Goal: Task Accomplishment & Management: Use online tool/utility

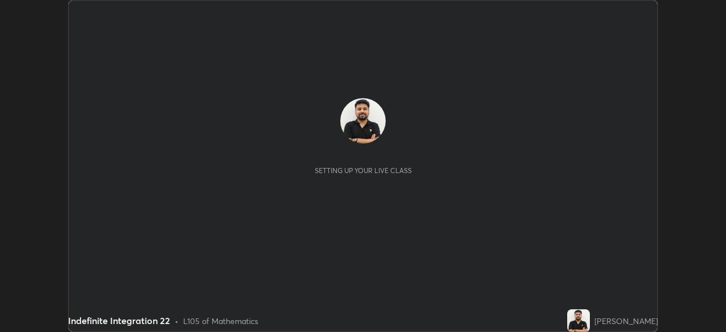
scroll to position [332, 725]
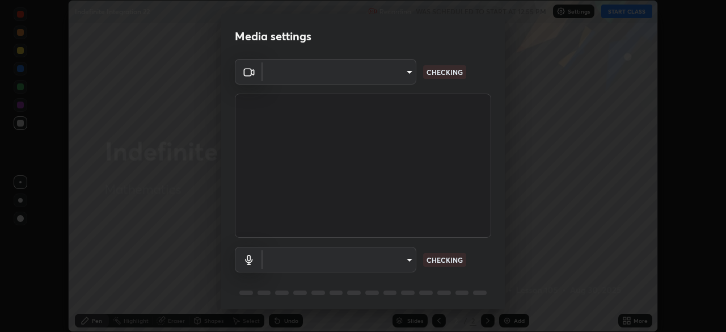
type input "68abbd0ba27f3b7b13d700706cc0a542acc53d6138fc99a51b3524be894f9c2a"
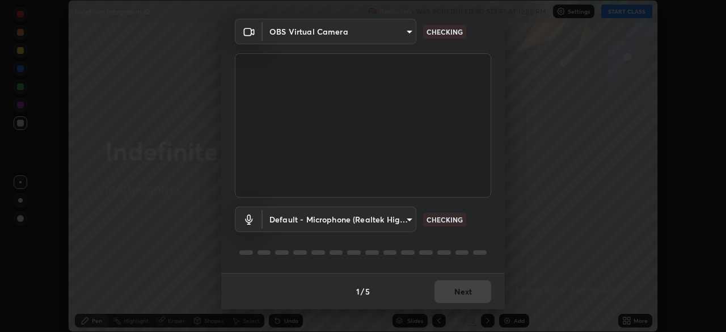
click at [406, 223] on body "Erase all Indefinite Integration 22 Recording WAS SCHEDULED TO START AT 12:55 P…" at bounding box center [363, 166] width 726 height 332
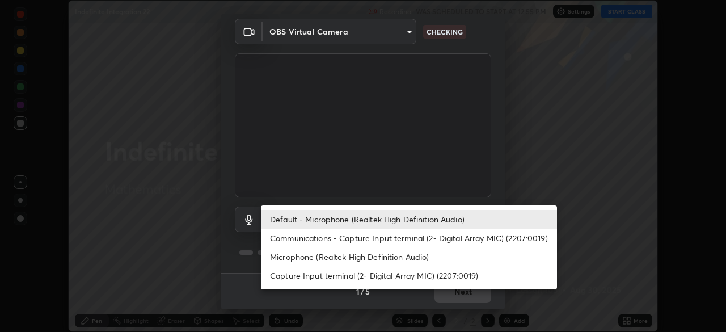
click at [404, 239] on li "Communications - Capture Input terminal (2- Digital Array MIC) (2207:0019)" at bounding box center [409, 238] width 296 height 19
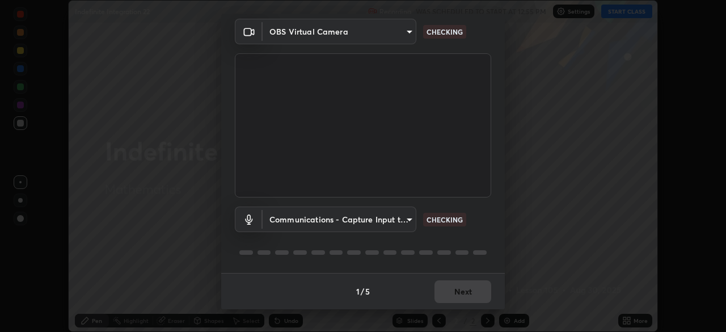
click at [404, 225] on body "Erase all Indefinite Integration 22 Recording WAS SCHEDULED TO START AT 12:55 P…" at bounding box center [363, 166] width 726 height 332
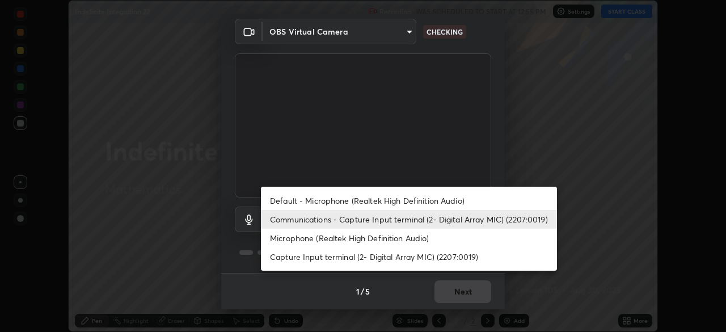
click at [410, 205] on li "Default - Microphone (Realtek High Definition Audio)" at bounding box center [409, 200] width 296 height 19
type input "default"
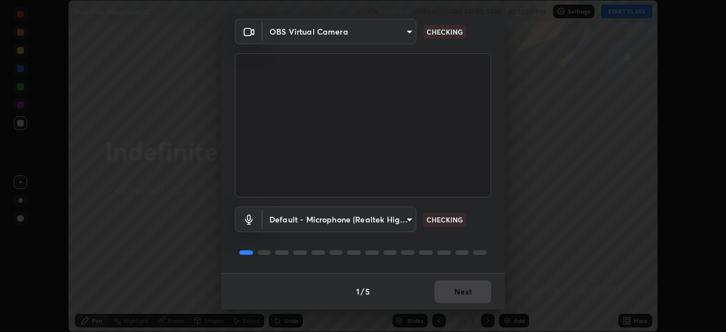
click at [454, 244] on div "Default - Microphone (Realtek High Definition Audio) default CHECKING" at bounding box center [363, 234] width 256 height 75
click at [458, 243] on div "Default - Microphone (Realtek High Definition Audio) default CHECKING" at bounding box center [363, 234] width 256 height 75
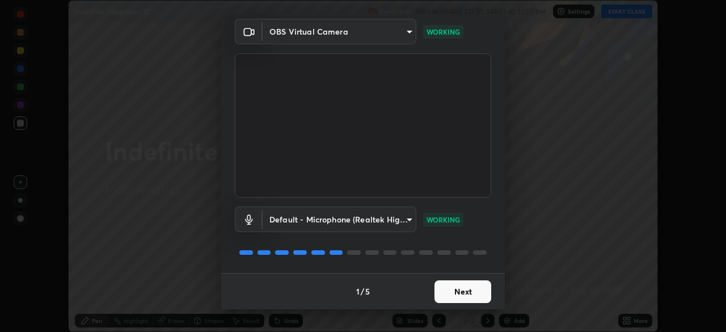
click at [463, 301] on button "Next" at bounding box center [462, 291] width 57 height 23
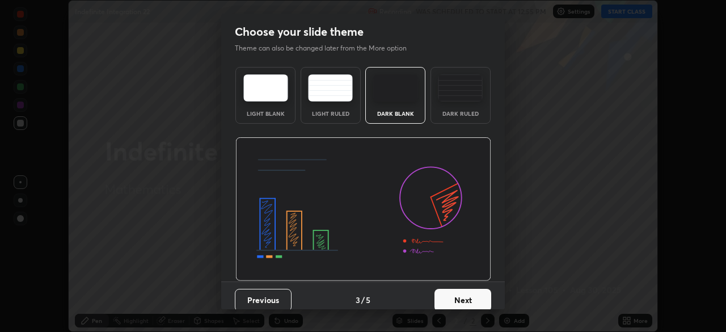
click at [465, 291] on button "Next" at bounding box center [462, 300] width 57 height 23
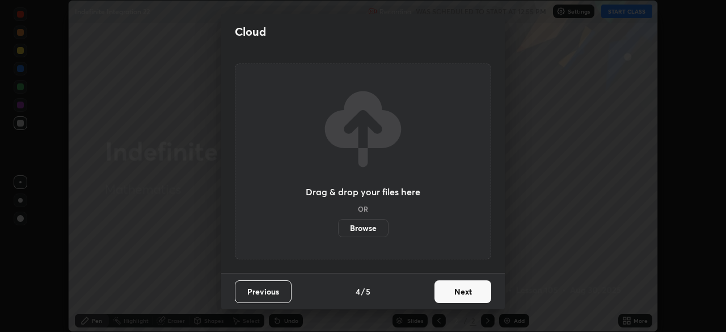
click at [470, 290] on button "Next" at bounding box center [462, 291] width 57 height 23
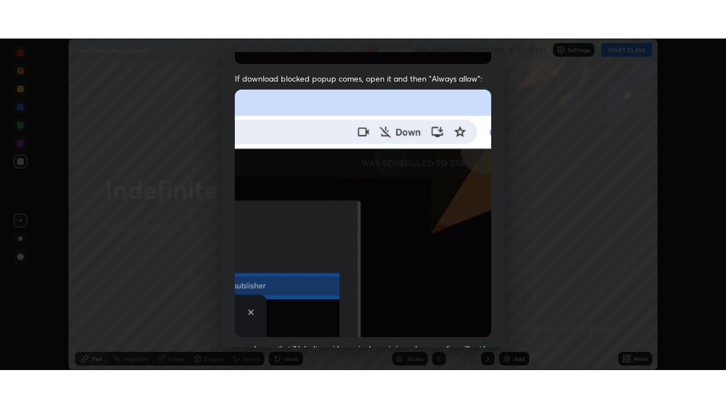
scroll to position [272, 0]
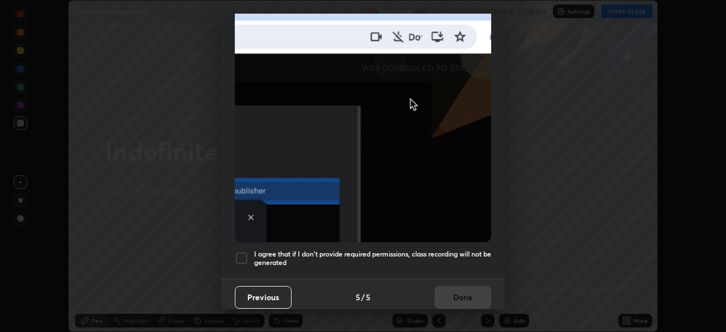
click at [246, 253] on div at bounding box center [242, 258] width 14 height 14
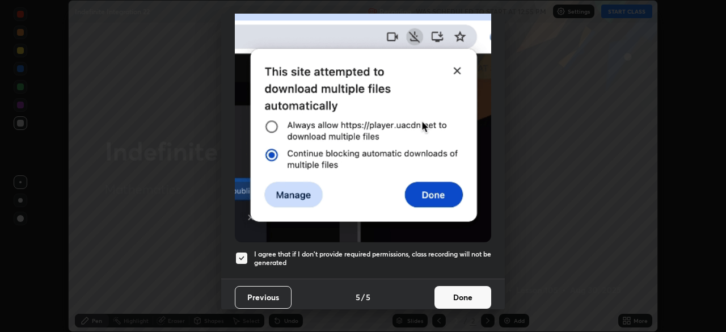
click at [451, 293] on button "Done" at bounding box center [462, 297] width 57 height 23
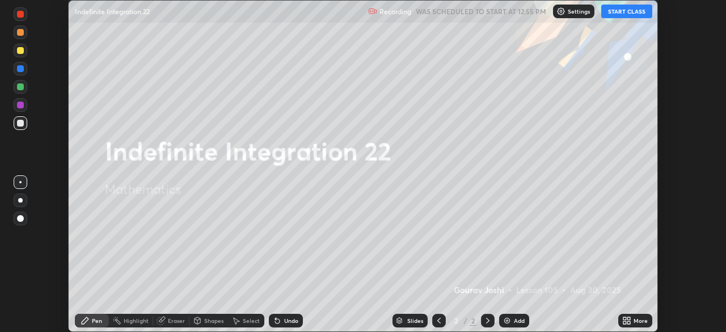
click at [627, 12] on button "START CLASS" at bounding box center [626, 12] width 51 height 14
click at [629, 320] on icon at bounding box center [626, 320] width 9 height 9
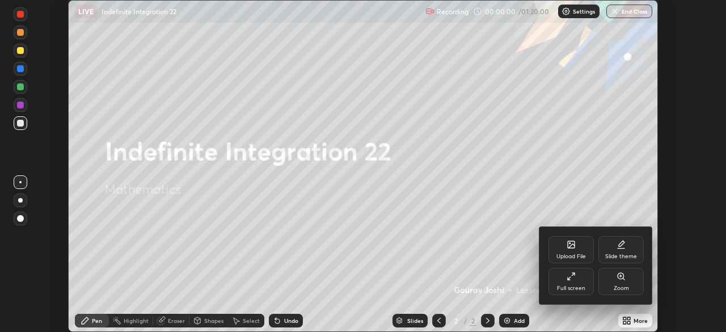
click at [572, 281] on div "Full screen" at bounding box center [570, 281] width 45 height 27
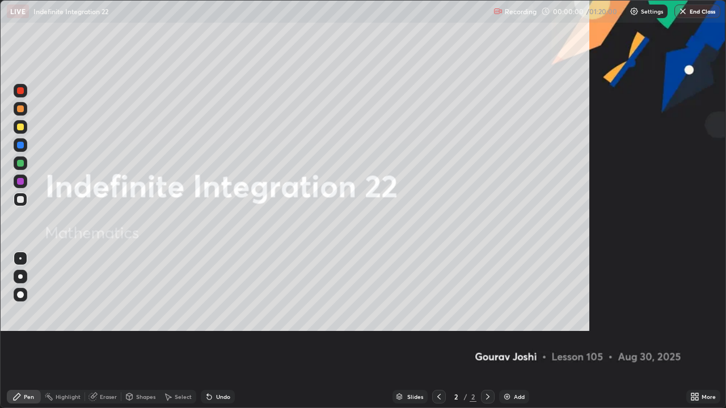
scroll to position [408, 726]
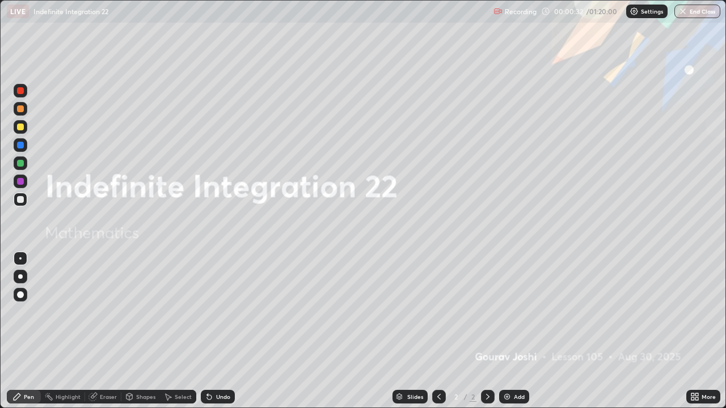
click at [510, 331] on img at bounding box center [506, 396] width 9 height 9
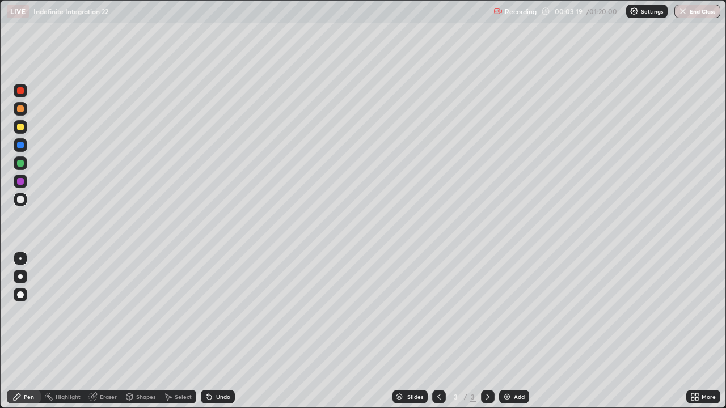
click at [107, 331] on div "Eraser" at bounding box center [103, 397] width 36 height 14
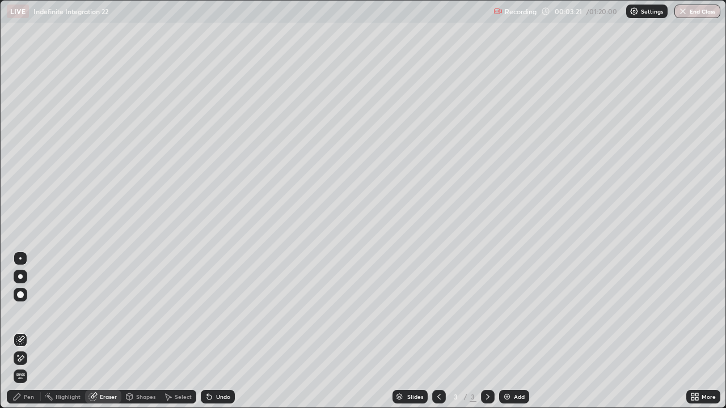
click at [18, 331] on icon at bounding box center [16, 396] width 9 height 9
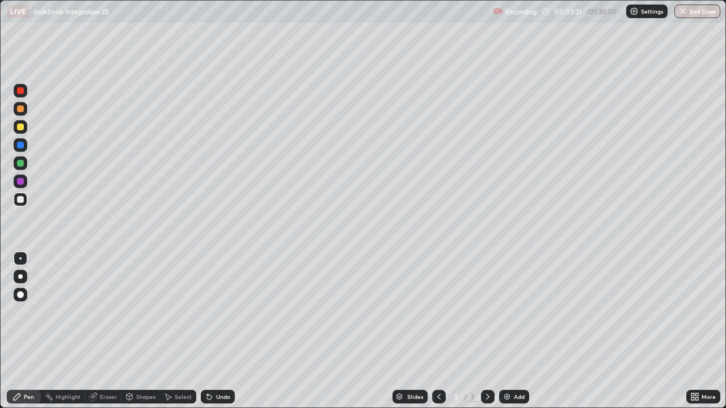
click at [22, 331] on div "Pen" at bounding box center [24, 397] width 34 height 14
click at [20, 143] on div at bounding box center [20, 145] width 7 height 7
click at [20, 202] on div at bounding box center [20, 199] width 7 height 7
click at [107, 331] on div "Eraser" at bounding box center [108, 397] width 17 height 6
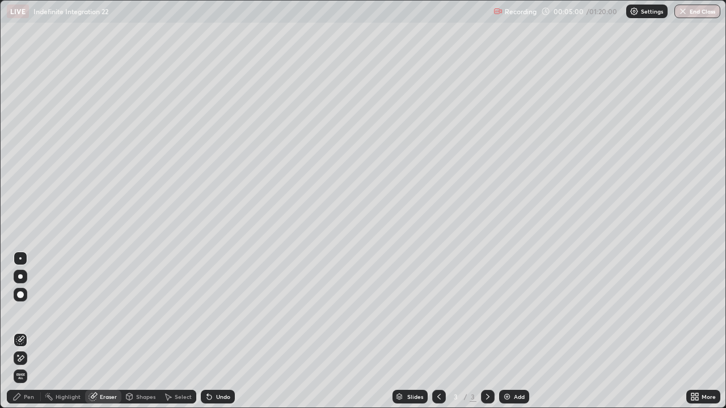
click at [26, 331] on div "Pen" at bounding box center [29, 397] width 10 height 6
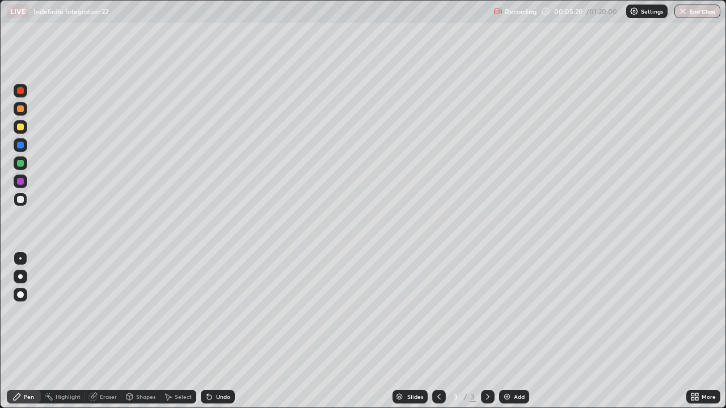
click at [226, 331] on div "Undo" at bounding box center [223, 397] width 14 height 6
click at [222, 331] on div "Undo" at bounding box center [218, 397] width 34 height 14
click at [509, 331] on img at bounding box center [506, 396] width 9 height 9
click at [439, 331] on icon at bounding box center [438, 396] width 9 height 9
click at [24, 163] on div at bounding box center [21, 164] width 14 height 14
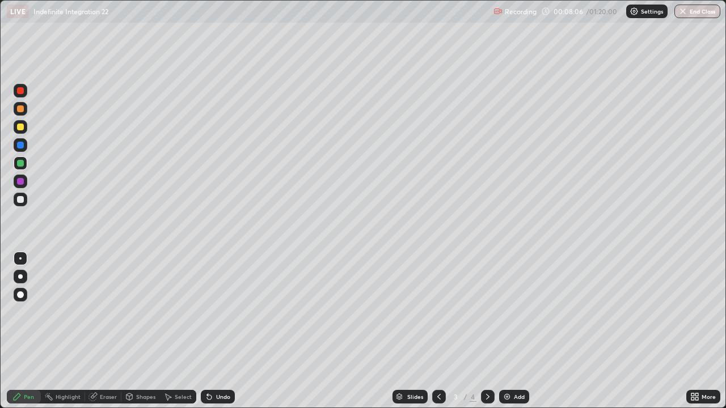
click at [24, 163] on div at bounding box center [21, 164] width 14 height 14
click at [216, 331] on div "Undo" at bounding box center [223, 397] width 14 height 6
click at [217, 331] on div "Undo" at bounding box center [218, 397] width 34 height 14
click at [219, 331] on div "Undo" at bounding box center [223, 397] width 14 height 6
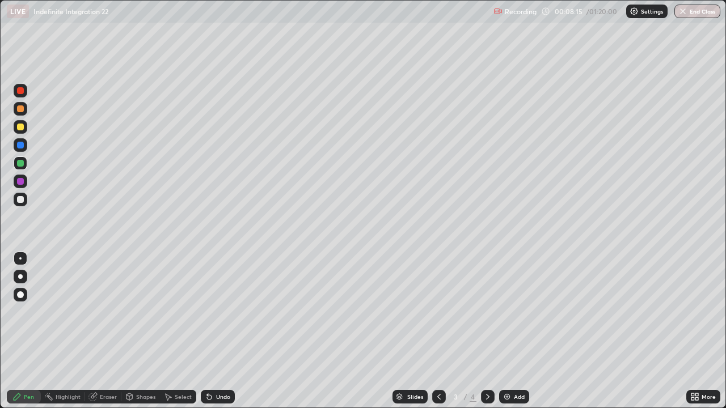
click at [219, 331] on div "Undo" at bounding box center [218, 397] width 34 height 14
click at [492, 331] on div at bounding box center [488, 397] width 14 height 14
click at [223, 331] on div "Undo" at bounding box center [223, 397] width 14 height 6
click at [20, 128] on div at bounding box center [20, 127] width 7 height 7
click at [213, 331] on div "Undo" at bounding box center [218, 397] width 34 height 14
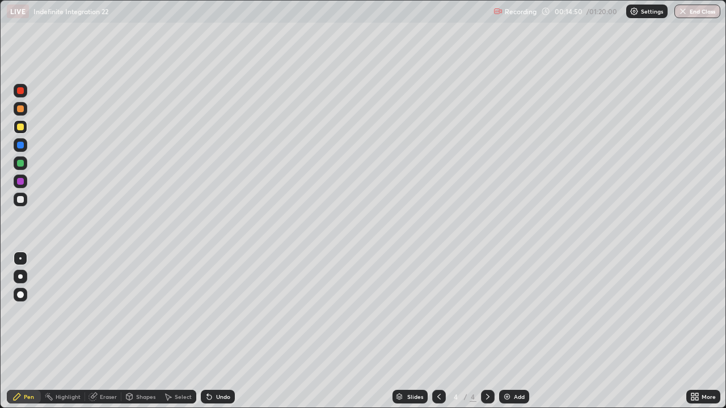
click at [214, 331] on div "Undo" at bounding box center [218, 397] width 34 height 14
click at [20, 200] on div at bounding box center [20, 199] width 7 height 7
click at [217, 331] on div "Undo" at bounding box center [218, 397] width 34 height 14
click at [228, 331] on div "Undo" at bounding box center [218, 397] width 34 height 14
click at [225, 331] on div "Undo" at bounding box center [223, 397] width 14 height 6
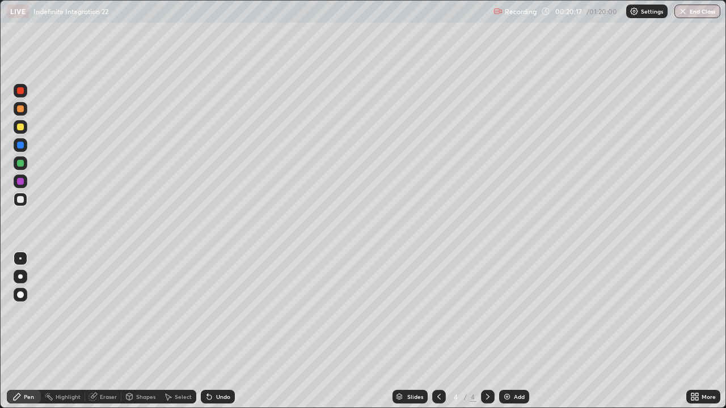
click at [512, 331] on div "Add" at bounding box center [514, 397] width 30 height 14
click at [509, 331] on img at bounding box center [506, 396] width 9 height 9
click at [108, 331] on div "Eraser" at bounding box center [108, 397] width 17 height 6
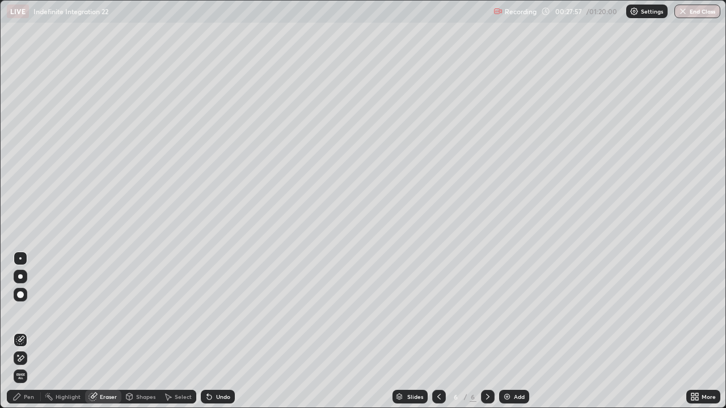
click at [26, 331] on div "Pen" at bounding box center [24, 397] width 34 height 14
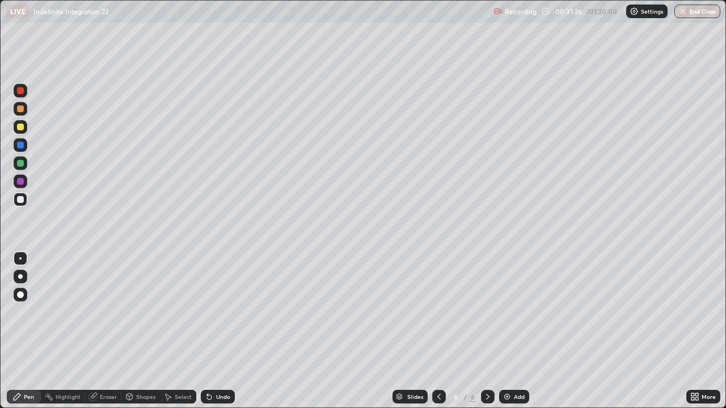
click at [223, 331] on div "Undo" at bounding box center [223, 397] width 14 height 6
click at [518, 331] on div "Add" at bounding box center [514, 397] width 30 height 14
click at [20, 161] on div at bounding box center [20, 163] width 7 height 7
click at [19, 167] on div at bounding box center [21, 164] width 14 height 14
click at [20, 128] on div at bounding box center [20, 127] width 7 height 7
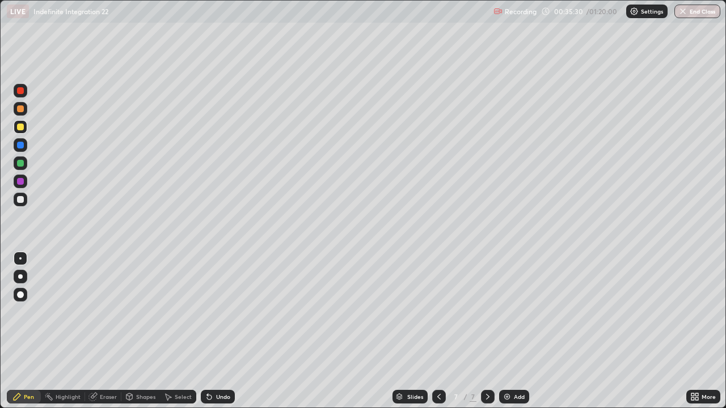
click at [24, 92] on div at bounding box center [21, 91] width 14 height 14
click at [696, 14] on button "End Class" at bounding box center [697, 12] width 46 height 14
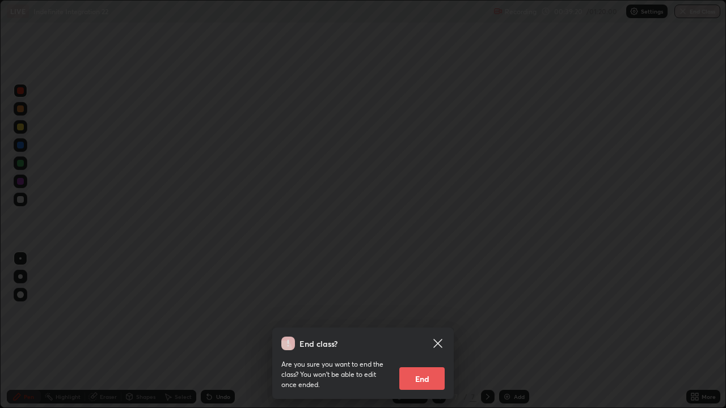
click at [441, 331] on icon at bounding box center [437, 343] width 9 height 9
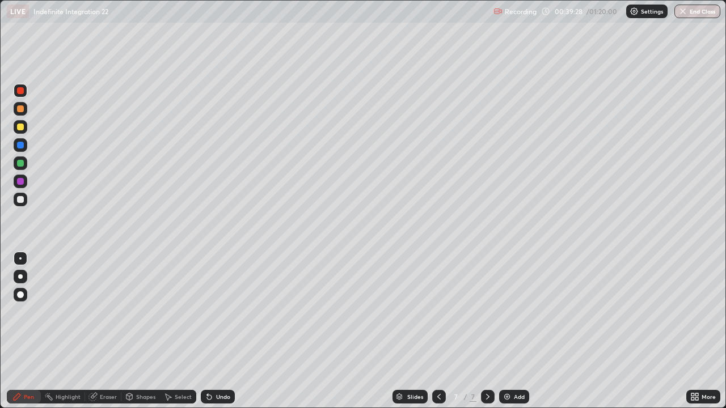
click at [699, 10] on button "End Class" at bounding box center [697, 12] width 46 height 14
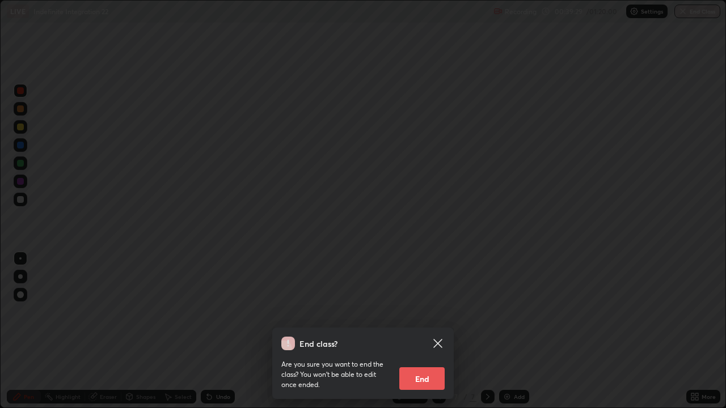
click at [412, 331] on button "End" at bounding box center [421, 378] width 45 height 23
